Goal: Browse casually

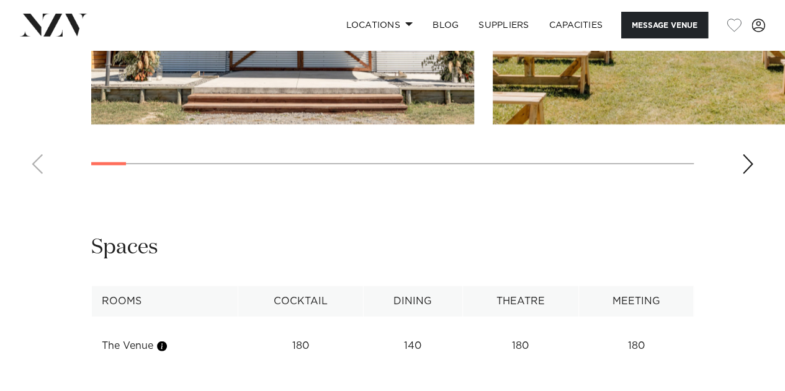
scroll to position [1368, 0]
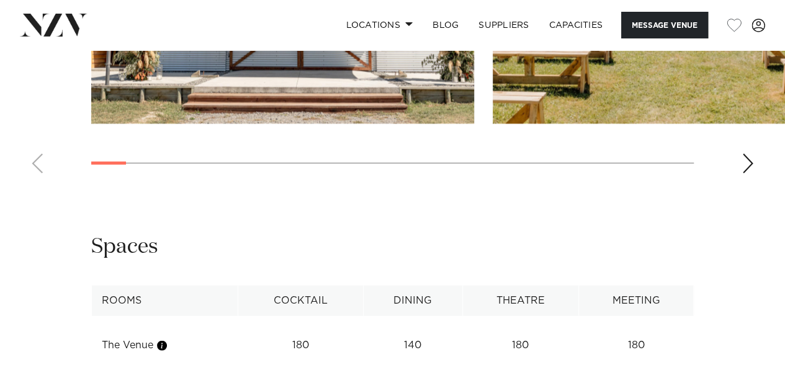
click at [749, 174] on div "Next slide" at bounding box center [747, 164] width 12 height 20
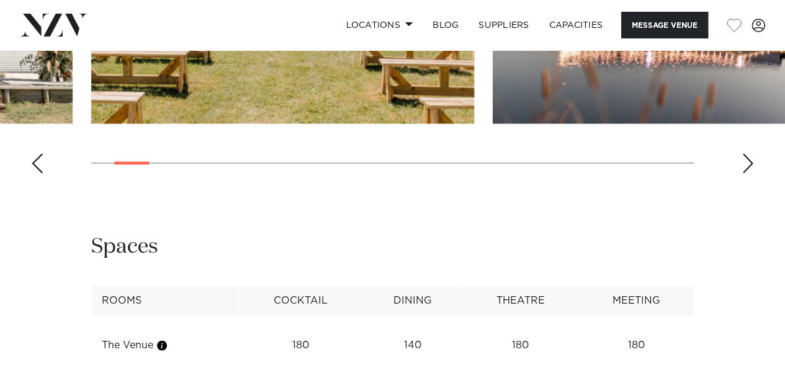
click at [749, 174] on div "Next slide" at bounding box center [747, 164] width 12 height 20
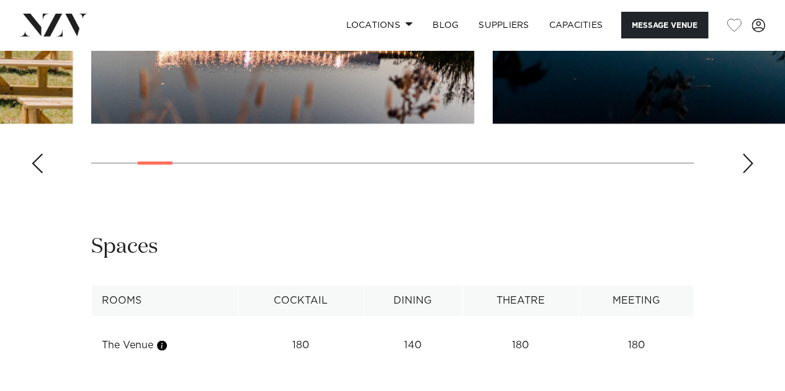
click at [749, 174] on div "Next slide" at bounding box center [747, 164] width 12 height 20
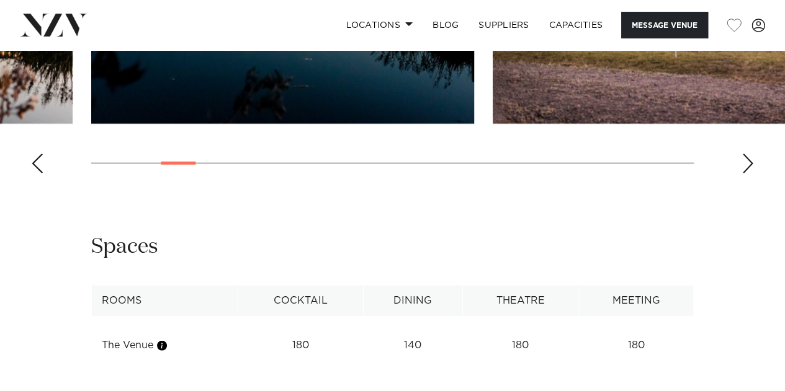
click at [749, 174] on div "Next slide" at bounding box center [747, 164] width 12 height 20
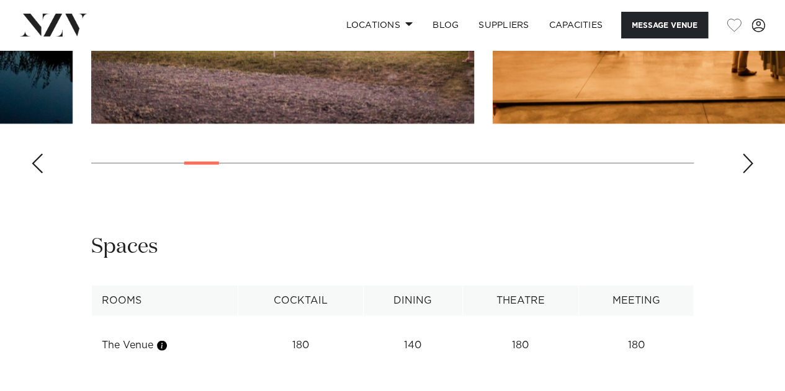
click at [749, 174] on div "Next slide" at bounding box center [747, 164] width 12 height 20
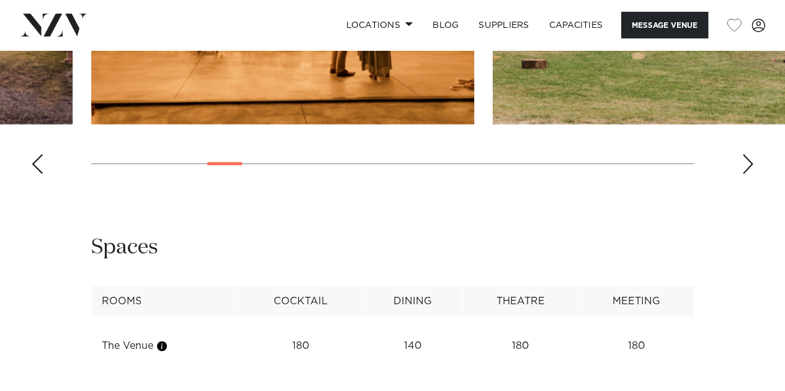
scroll to position [1367, 0]
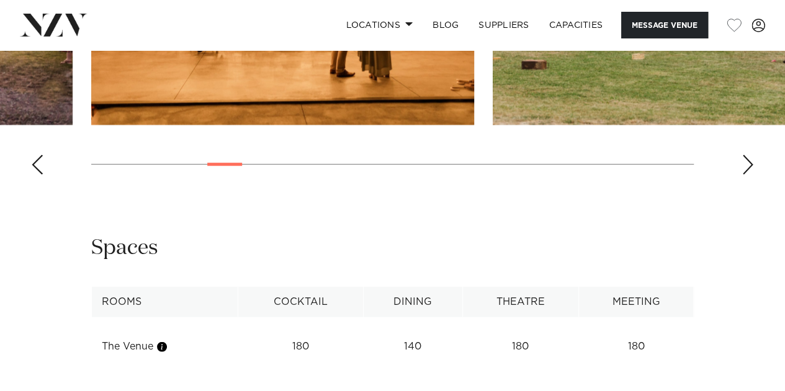
click at [754, 185] on swiper-container at bounding box center [392, 14] width 785 height 341
click at [747, 175] on div "Next slide" at bounding box center [747, 165] width 12 height 20
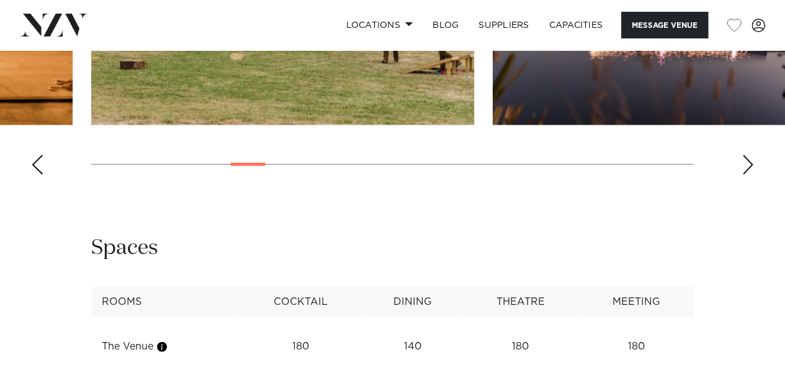
click at [747, 175] on div "Next slide" at bounding box center [747, 165] width 12 height 20
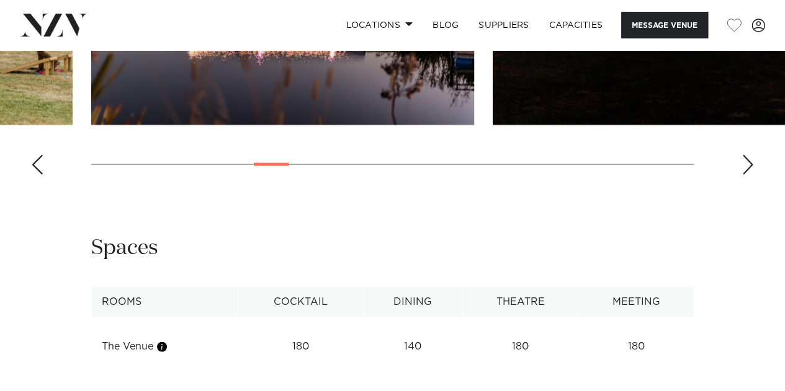
click at [747, 175] on div "Next slide" at bounding box center [747, 165] width 12 height 20
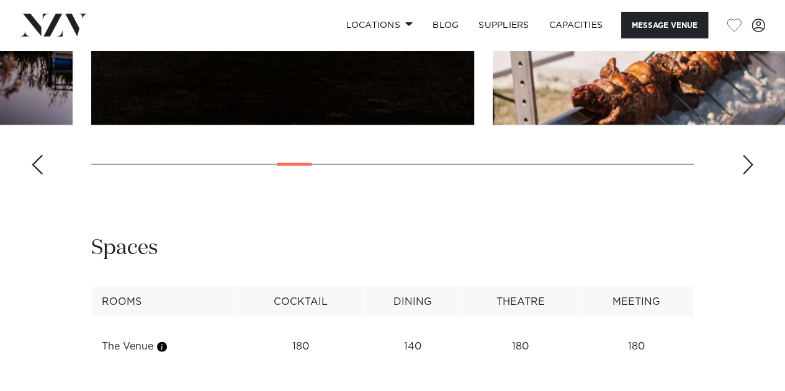
click at [747, 175] on div "Next slide" at bounding box center [747, 165] width 12 height 20
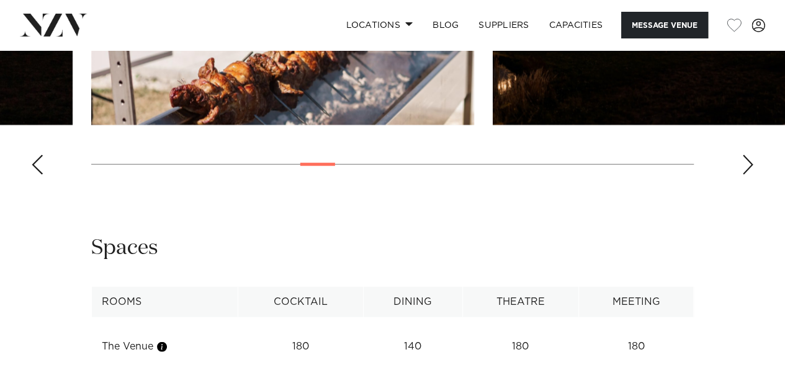
click at [747, 175] on div "Next slide" at bounding box center [747, 165] width 12 height 20
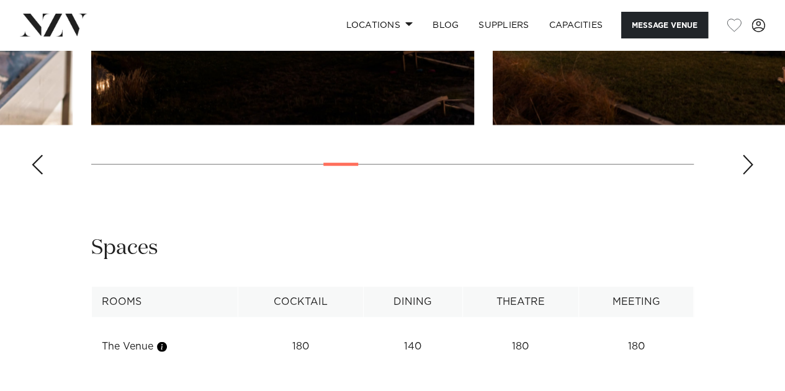
click at [747, 175] on div "Next slide" at bounding box center [747, 165] width 12 height 20
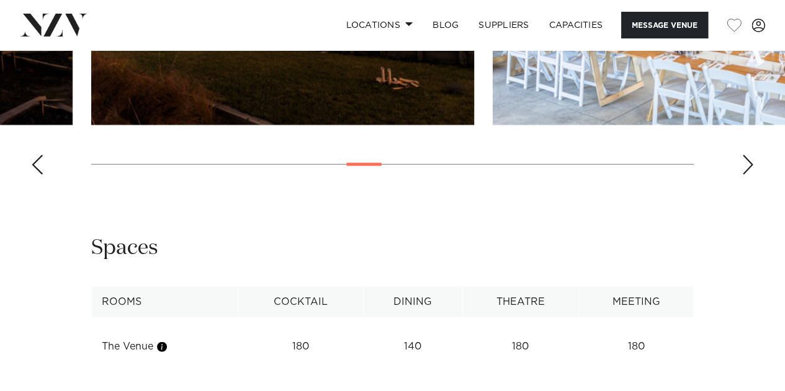
click at [747, 175] on div "Next slide" at bounding box center [747, 165] width 12 height 20
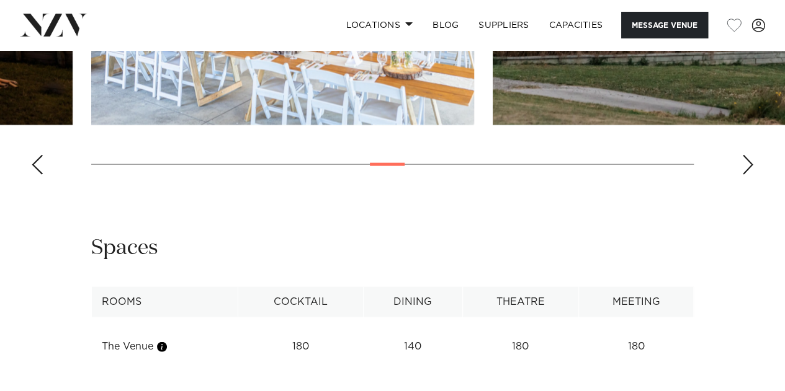
click at [747, 175] on div "Next slide" at bounding box center [747, 165] width 12 height 20
